Goal: Check status: Check status

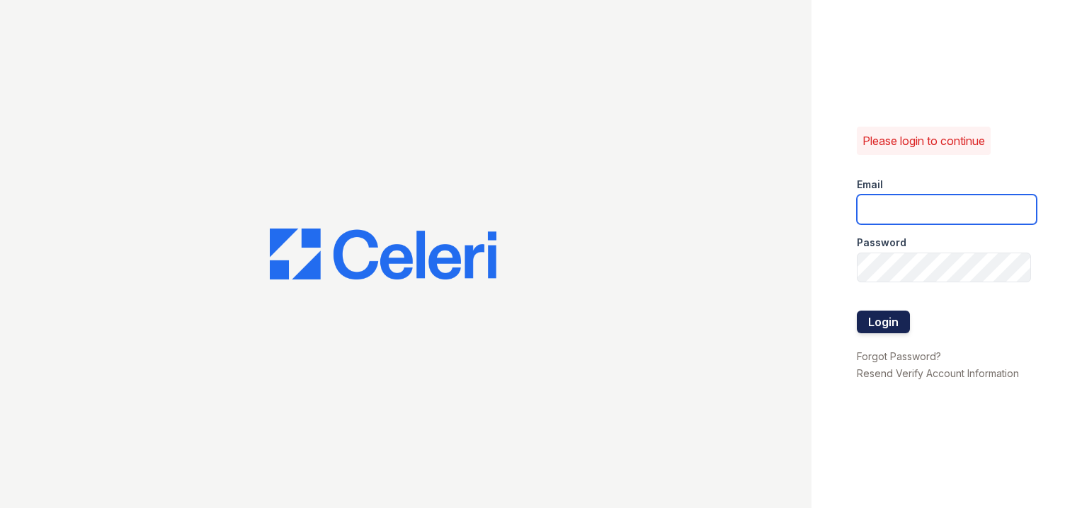
type input "arriveinnerharbor@trinity-pm.com"
click at [874, 326] on button "Login" at bounding box center [883, 322] width 53 height 23
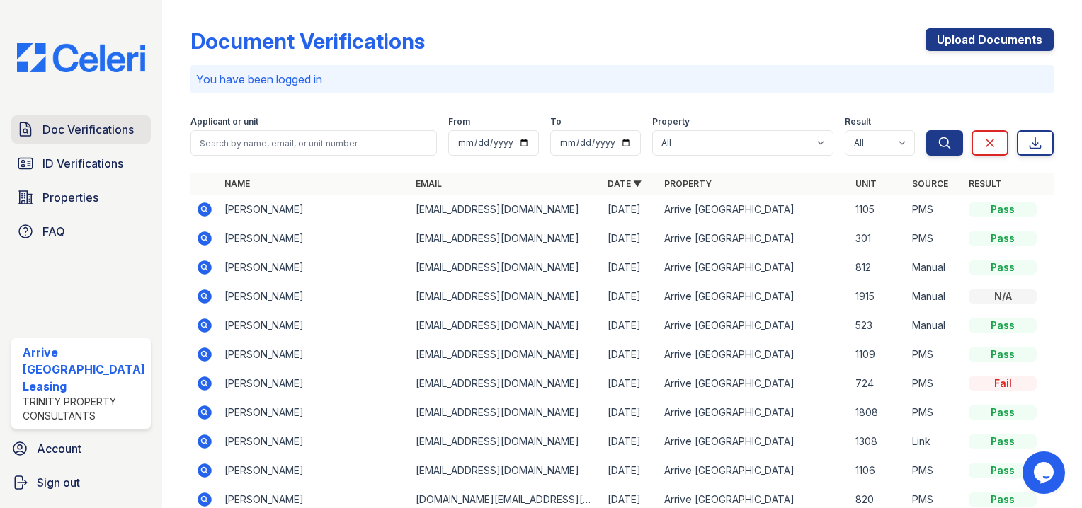
click at [314, 125] on div "Applicant or unit" at bounding box center [313, 123] width 246 height 14
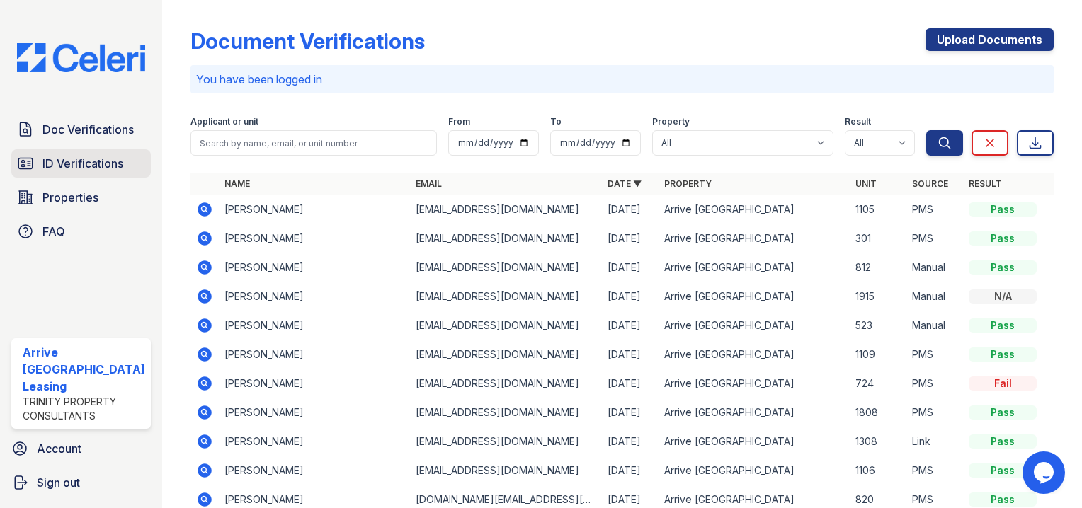
click at [36, 150] on div "Doc Verifications ID Verifications Properties FAQ" at bounding box center [81, 180] width 151 height 130
click at [49, 161] on span "ID Verifications" at bounding box center [82, 163] width 81 height 17
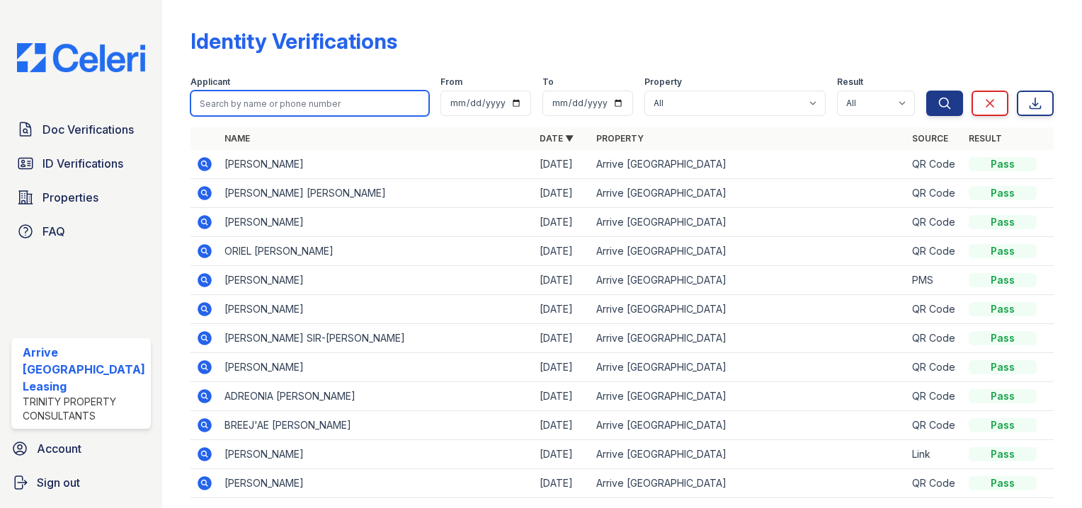
click at [265, 105] on input "search" at bounding box center [309, 103] width 239 height 25
type input "[PERSON_NAME]"
click at [926, 91] on button "Search" at bounding box center [944, 103] width 37 height 25
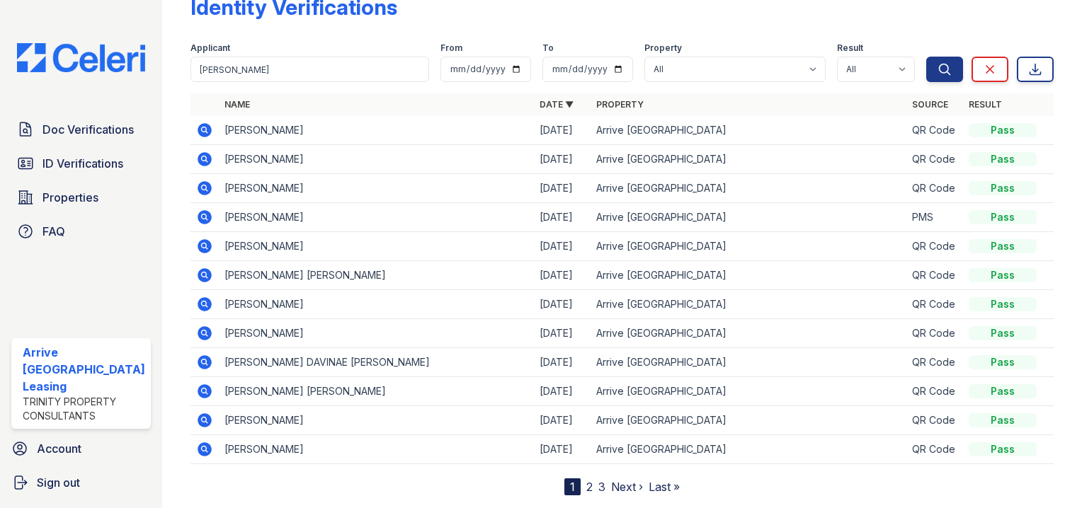
scroll to position [67, 0]
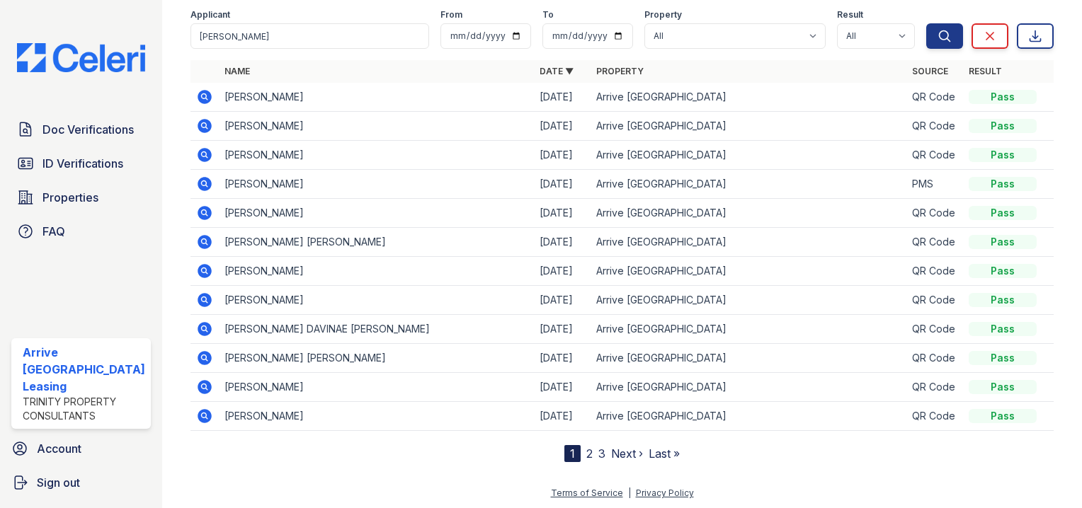
click at [598, 452] on link "3" at bounding box center [601, 454] width 7 height 14
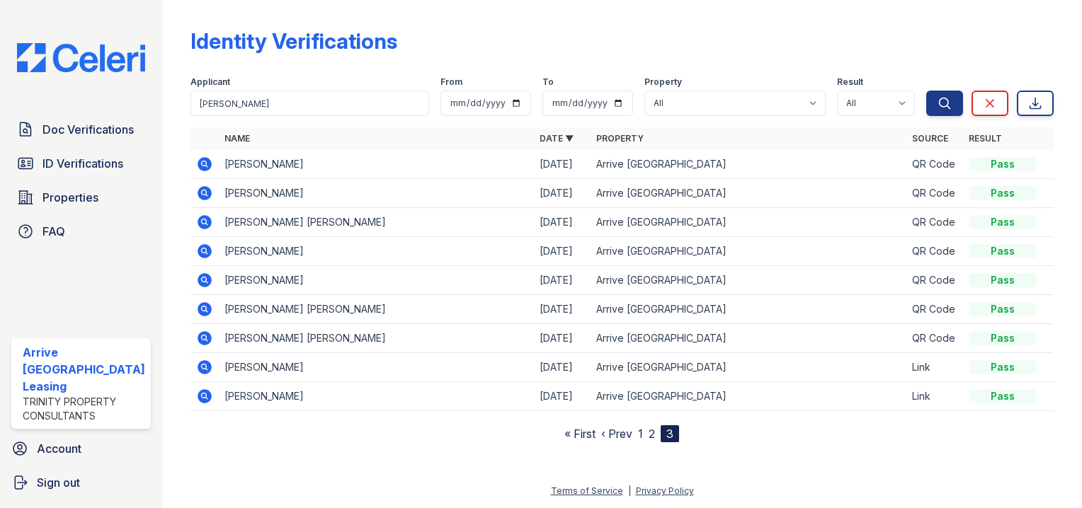
click at [658, 437] on nav "« First ‹ Prev 1 2 3" at bounding box center [621, 433] width 115 height 17
click at [649, 436] on link "2" at bounding box center [651, 434] width 6 height 14
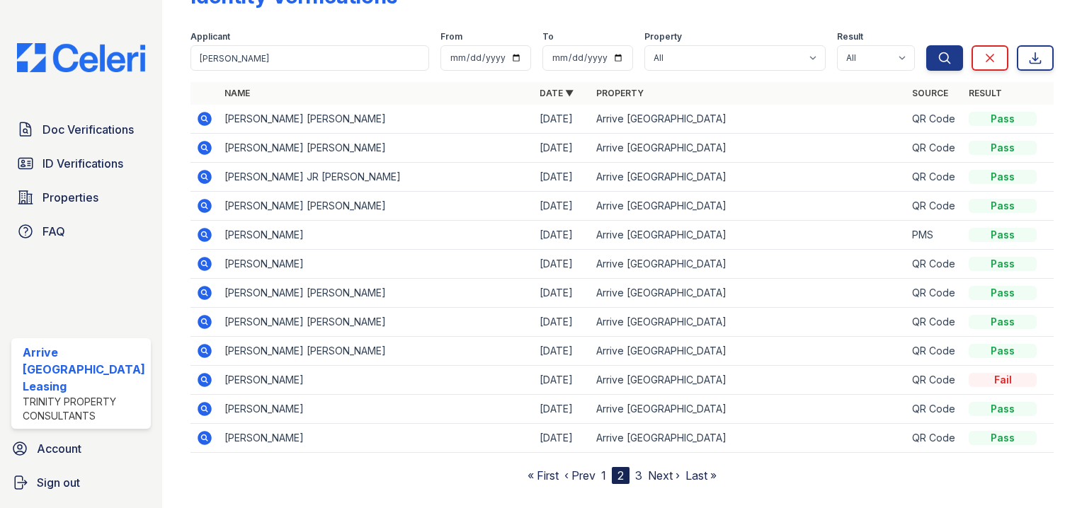
scroll to position [67, 0]
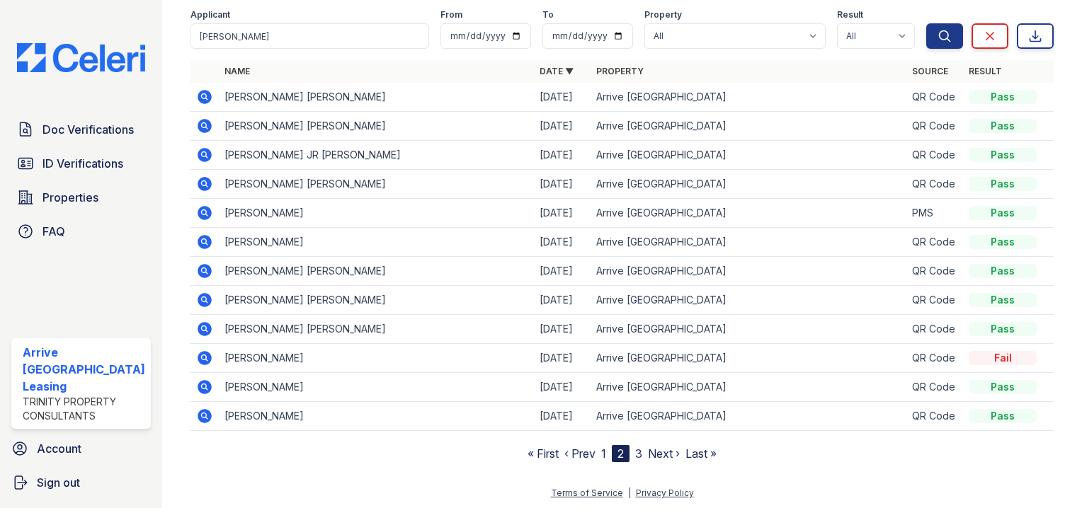
click at [201, 323] on icon at bounding box center [204, 329] width 14 height 14
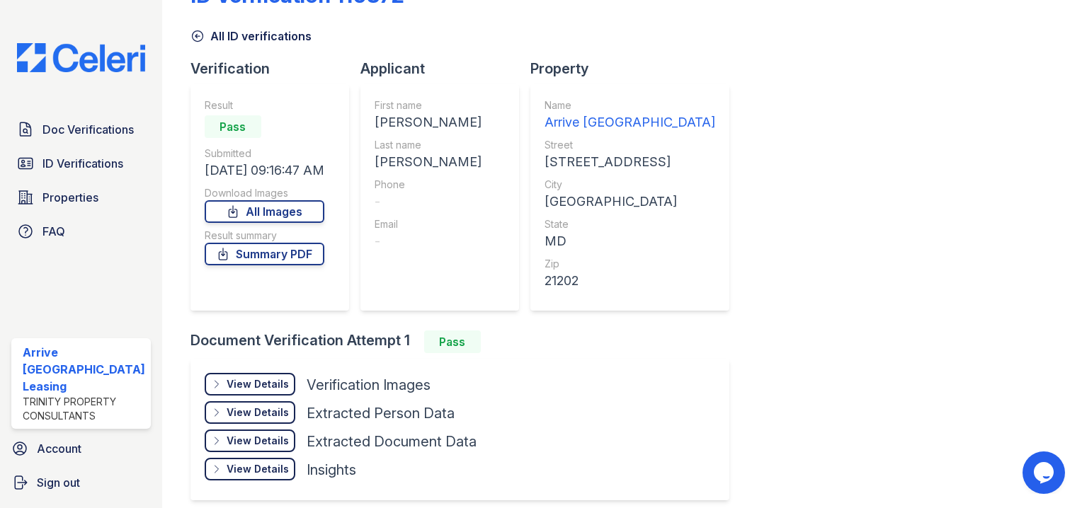
scroll to position [71, 0]
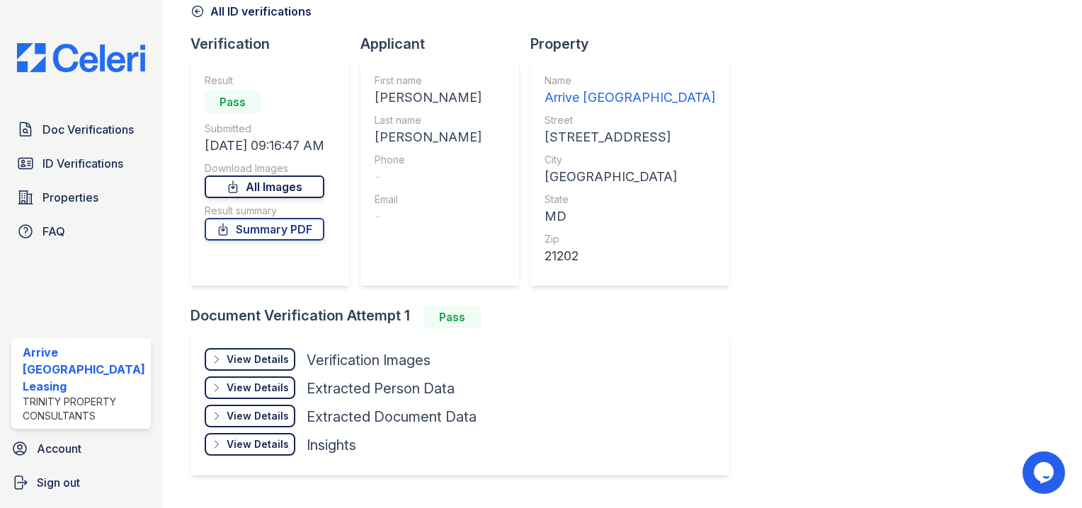
click at [283, 178] on link "All Images" at bounding box center [265, 187] width 120 height 23
click at [267, 189] on link "All Images" at bounding box center [265, 187] width 120 height 23
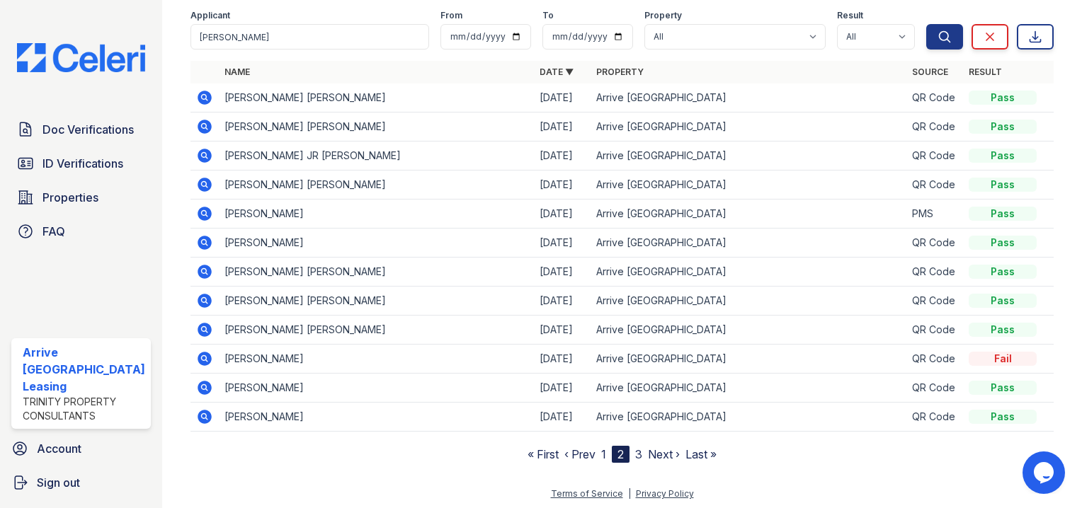
scroll to position [67, 0]
click at [601, 451] on link "1" at bounding box center [603, 454] width 5 height 14
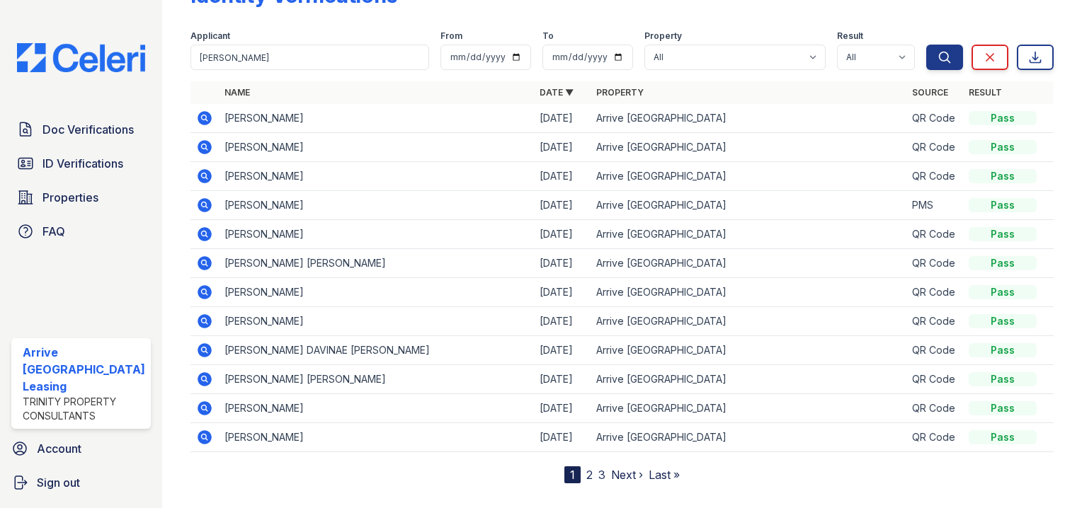
scroll to position [67, 0]
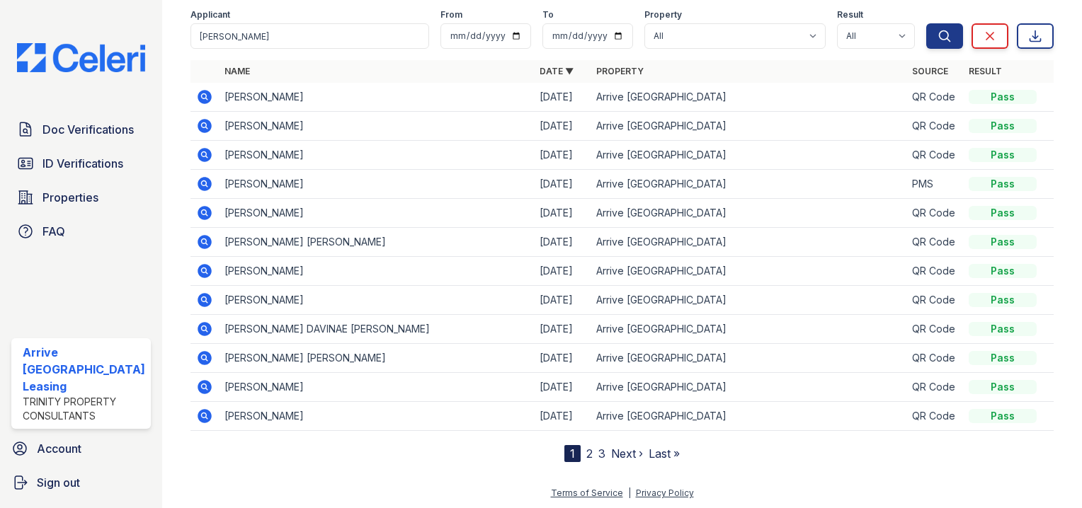
click at [586, 452] on link "2" at bounding box center [589, 454] width 6 height 14
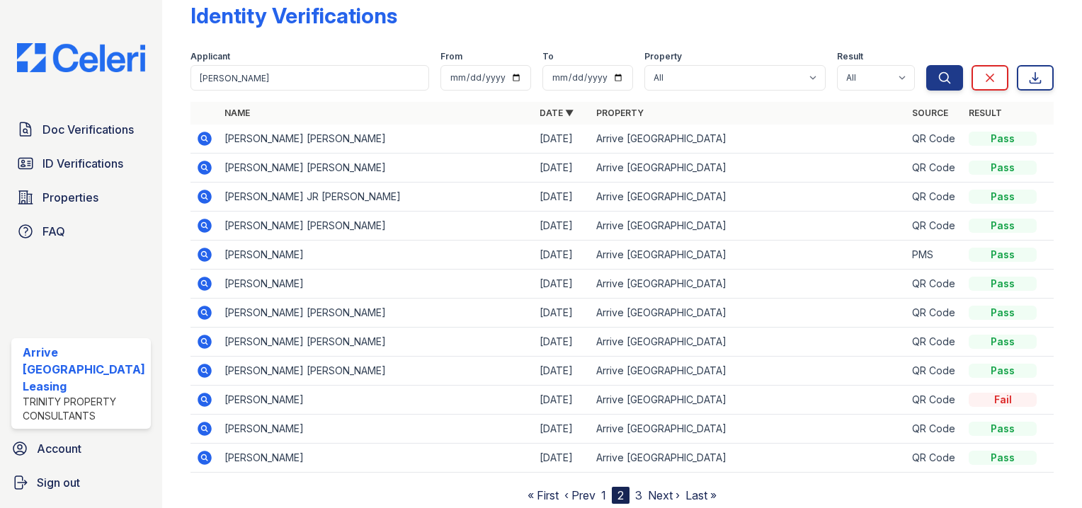
scroll to position [67, 0]
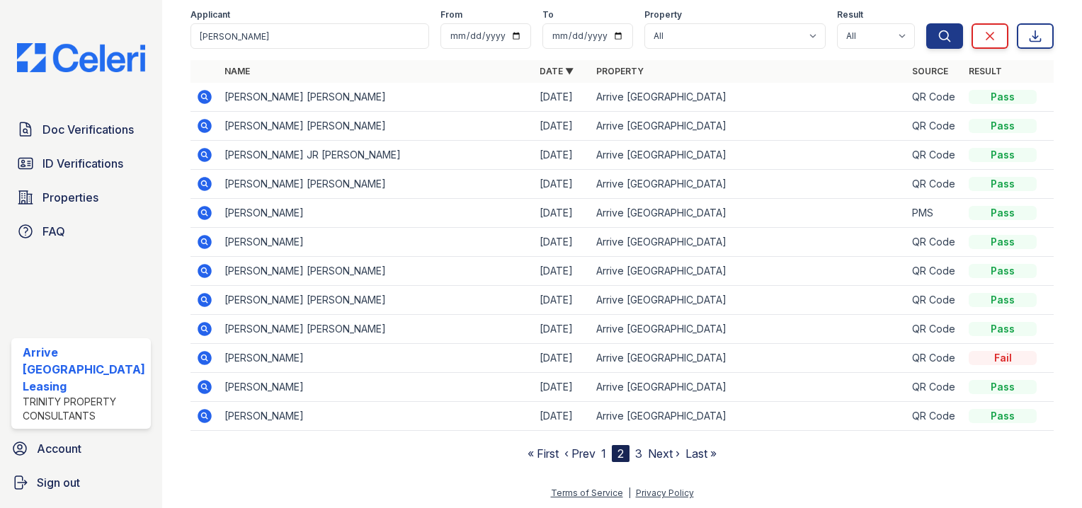
click at [635, 455] on link "3" at bounding box center [638, 454] width 7 height 14
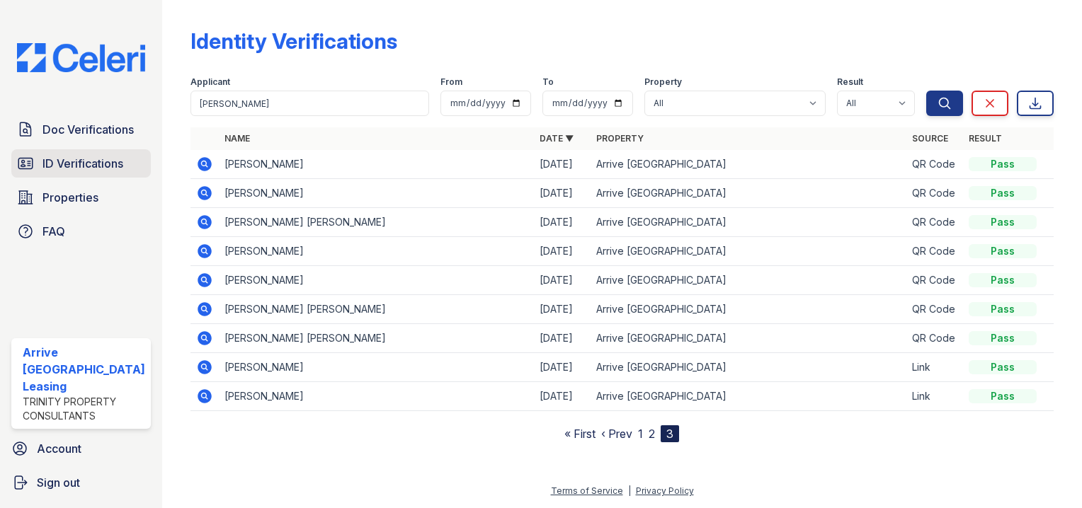
click at [94, 169] on span "ID Verifications" at bounding box center [82, 163] width 81 height 17
